Goal: Task Accomplishment & Management: Use online tool/utility

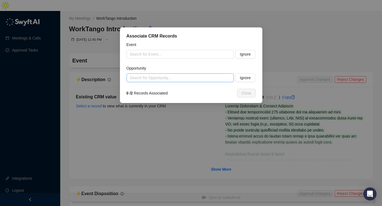
click at [197, 80] on input "search" at bounding box center [178, 78] width 97 height 8
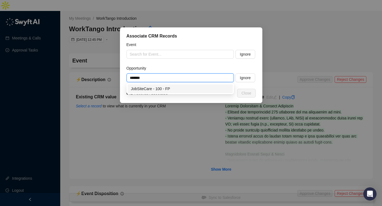
click at [178, 90] on div "JobSiteCare - 100 - FP" at bounding box center [180, 89] width 99 height 6
type input "**********"
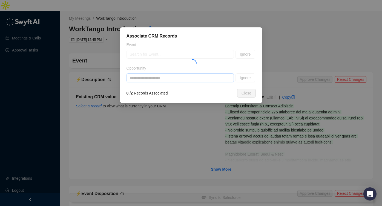
type textarea "**********"
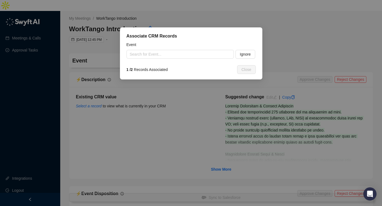
type input "**********"
click at [253, 52] on button "Ignore" at bounding box center [245, 54] width 20 height 9
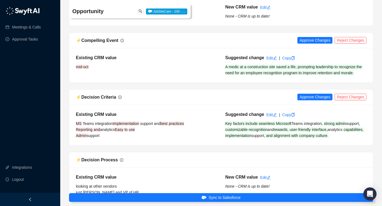
scroll to position [270, 0]
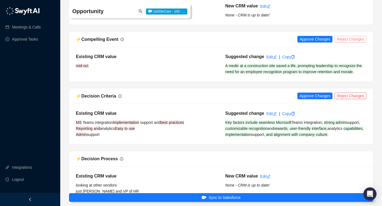
click at [346, 36] on span "Reject Changes" at bounding box center [350, 39] width 27 height 6
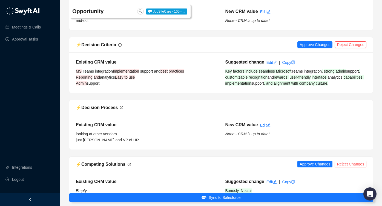
scroll to position [329, 0]
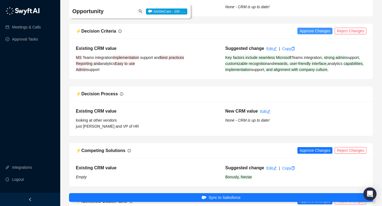
click at [313, 28] on span "Approve Changes" at bounding box center [314, 31] width 31 height 6
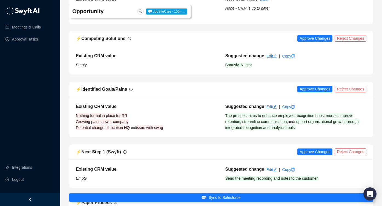
scroll to position [452, 0]
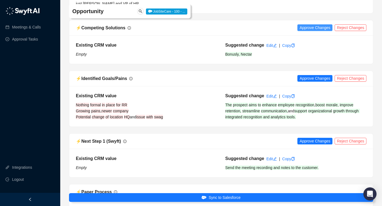
click at [312, 27] on span "Approve Changes" at bounding box center [314, 28] width 31 height 6
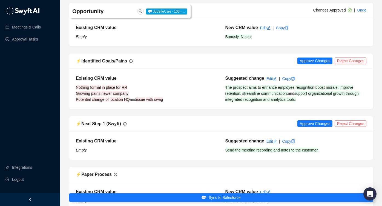
scroll to position [470, 0]
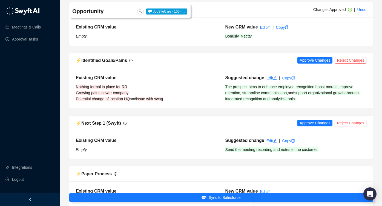
click at [312, 65] on div "⚡️ Identified Goals/Pains Approve Changes Reject Changes" at bounding box center [221, 60] width 304 height 15
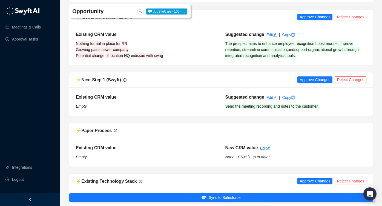
scroll to position [515, 0]
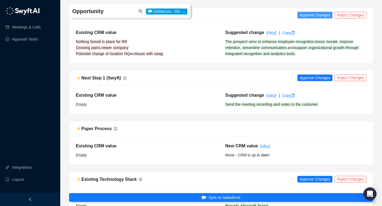
click at [314, 17] on span "Approve Changes" at bounding box center [314, 15] width 31 height 6
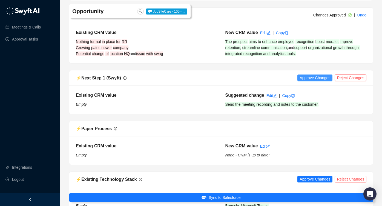
click at [311, 79] on span "Approve Changes" at bounding box center [314, 78] width 31 height 6
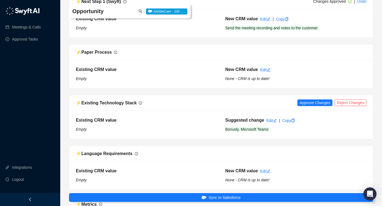
scroll to position [596, 0]
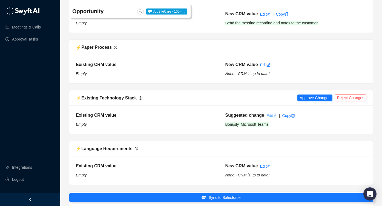
click at [268, 117] on link "Edit" at bounding box center [271, 115] width 10 height 4
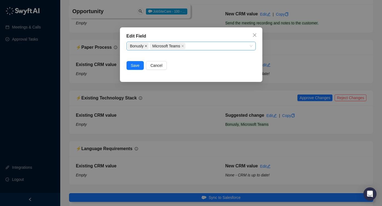
click at [147, 45] on icon "close" at bounding box center [145, 46] width 3 height 3
click at [137, 65] on span "Save" at bounding box center [135, 65] width 9 height 6
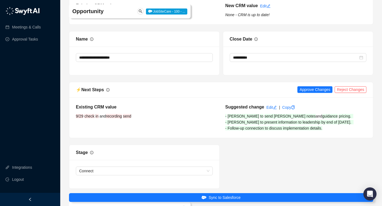
scroll to position [917, 0]
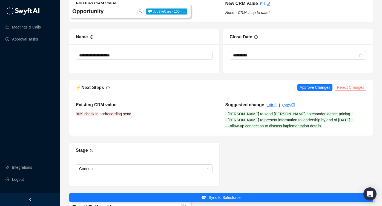
click at [348, 89] on span "Reject Changes" at bounding box center [350, 87] width 27 height 6
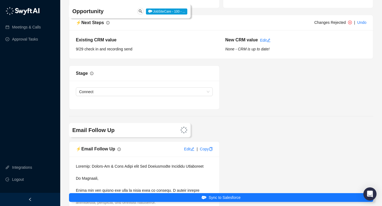
scroll to position [1011, 0]
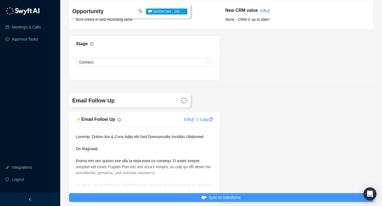
click at [219, 195] on span "Sync to Salesforce" at bounding box center [225, 197] width 32 height 6
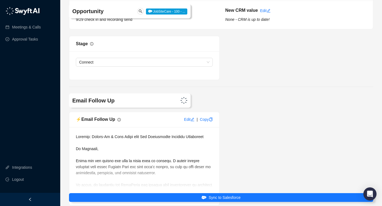
scroll to position [1005, 0]
